Goal: Information Seeking & Learning: Compare options

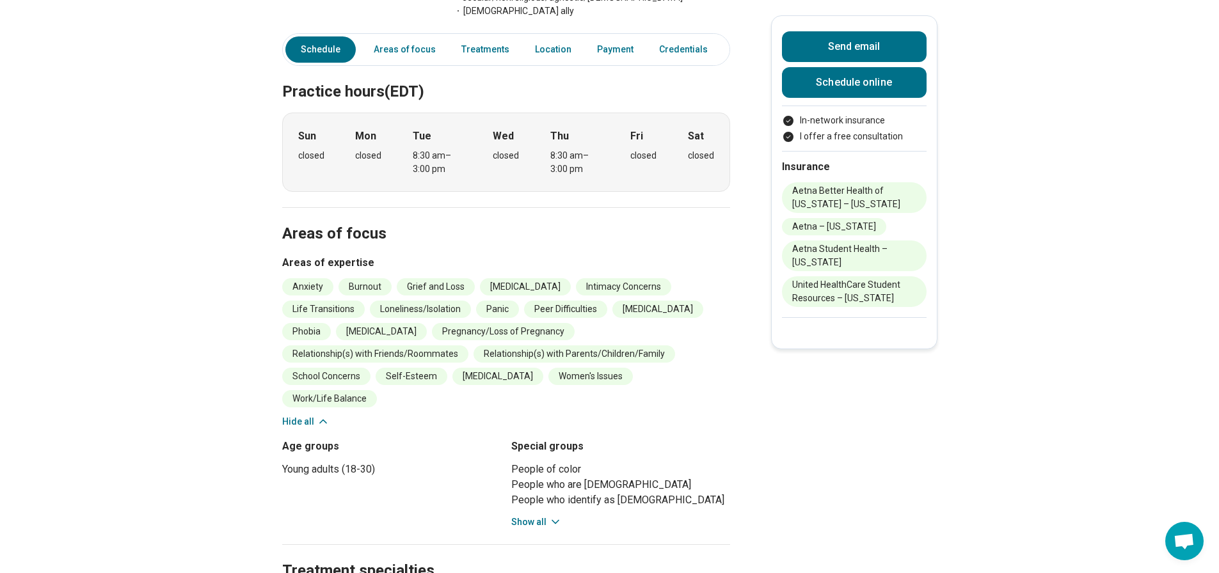
scroll to position [0, 19]
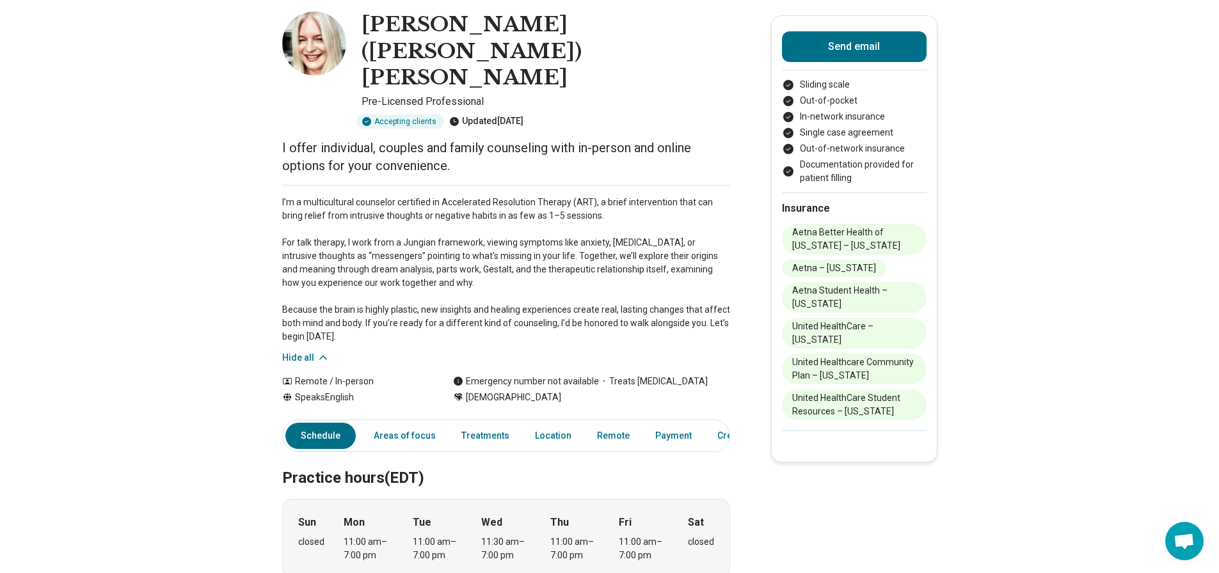
scroll to position [64, 0]
